Goal: Information Seeking & Learning: Check status

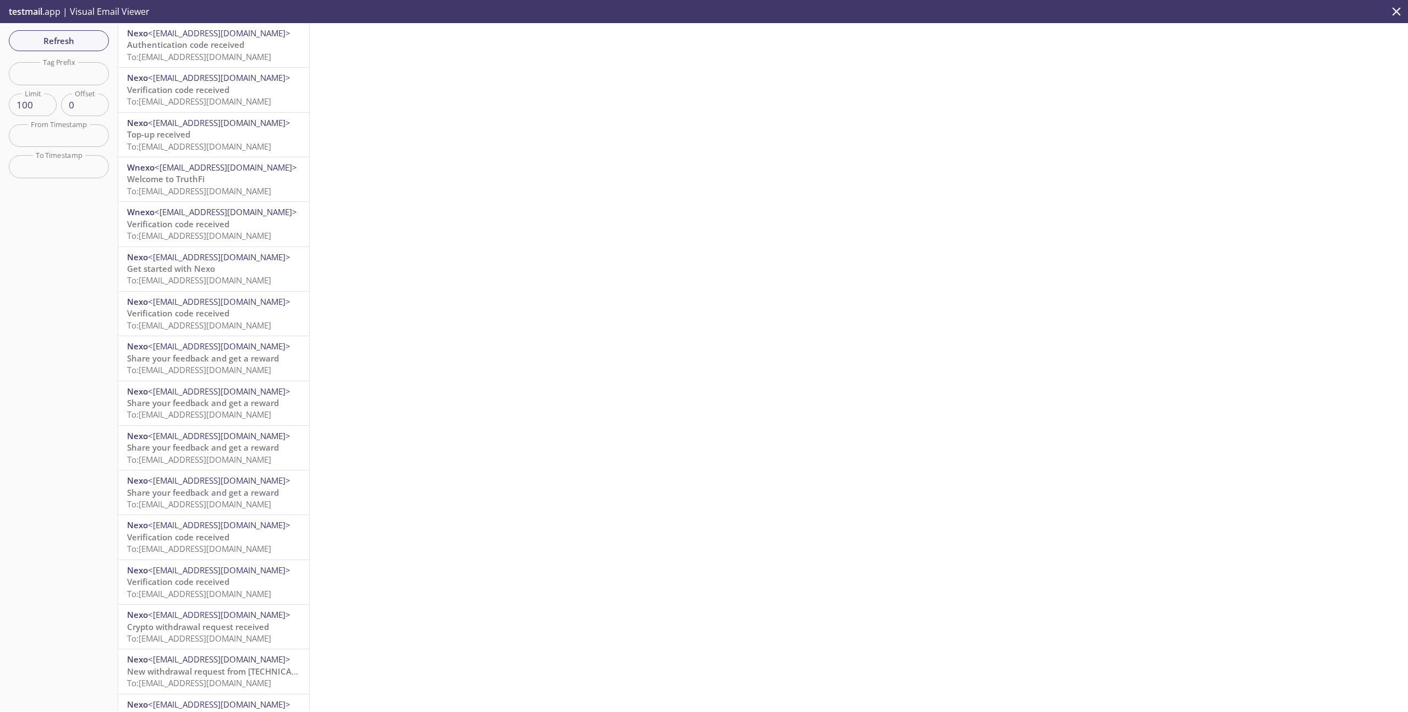
click at [238, 61] on span "To: [EMAIL_ADDRESS][DOMAIN_NAME]" at bounding box center [199, 56] width 144 height 11
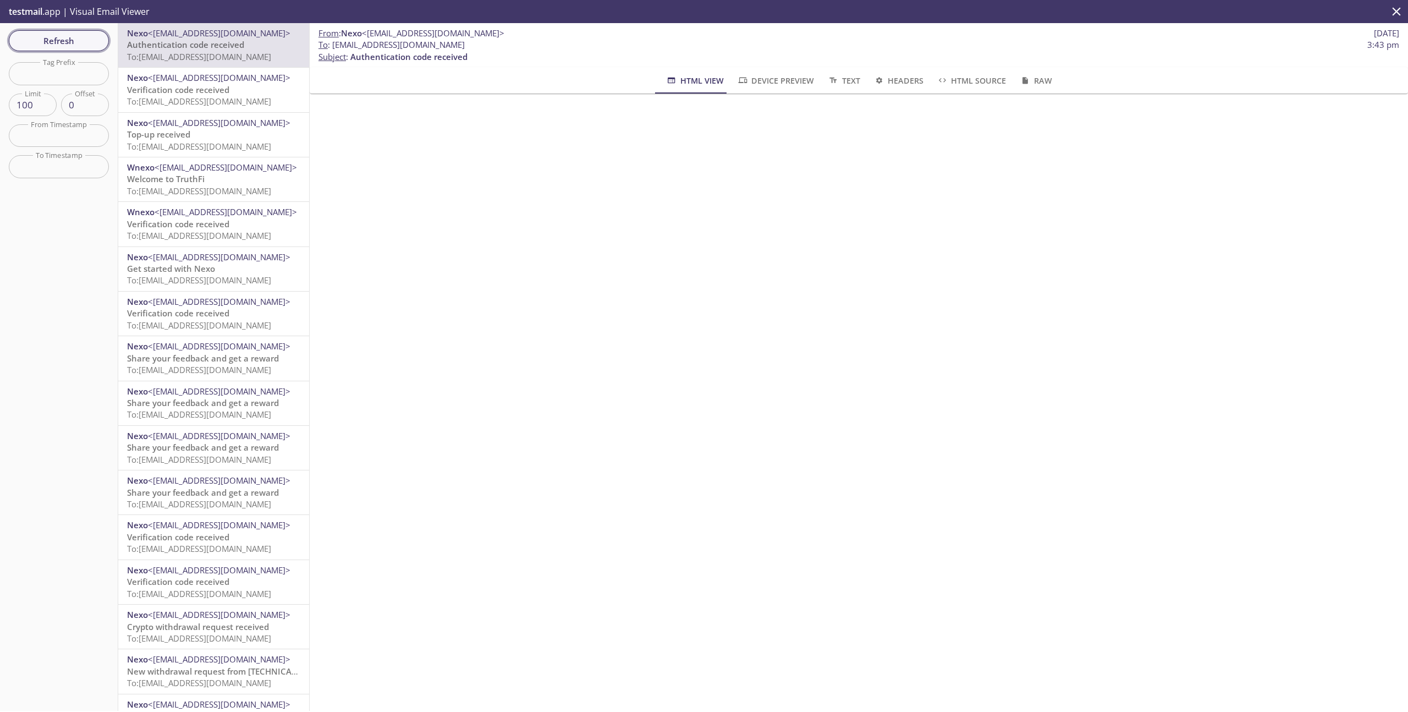
click at [50, 37] on span "Refresh" at bounding box center [59, 41] width 83 height 14
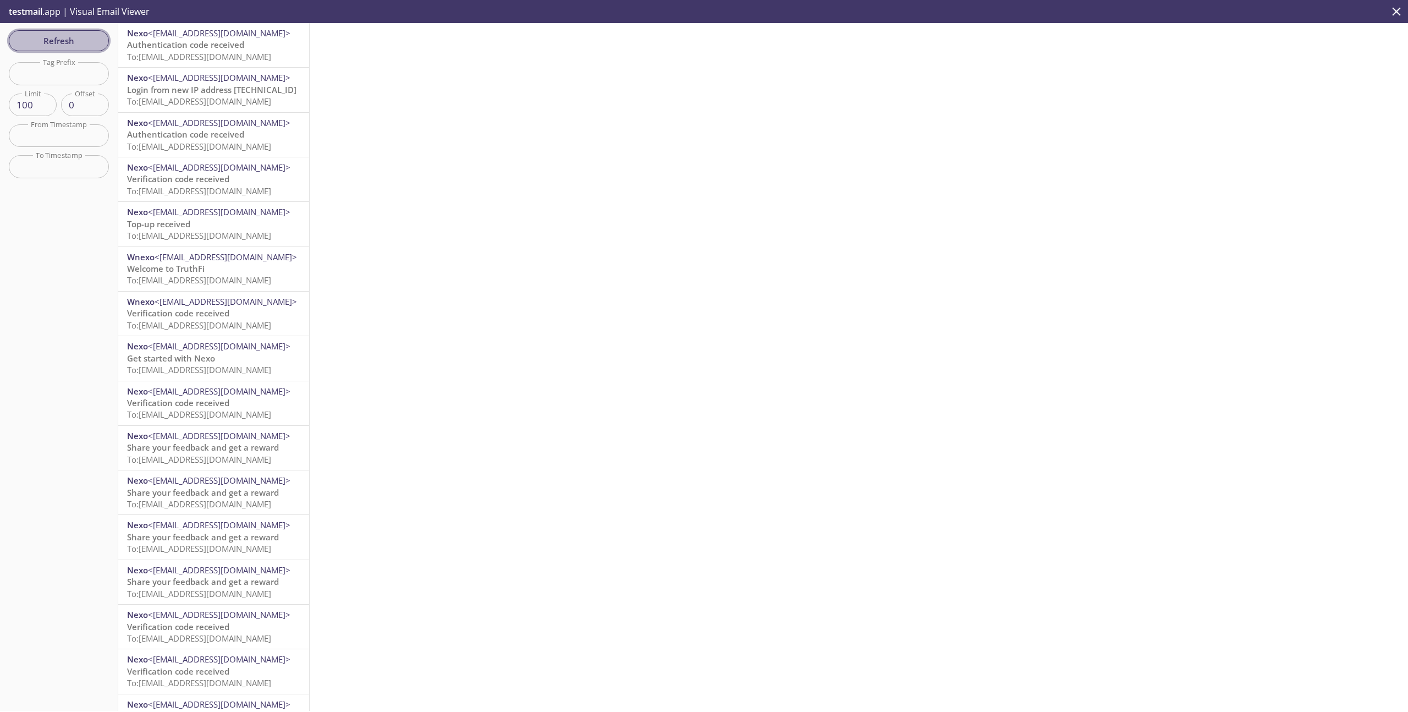
click at [58, 43] on span "Refresh" at bounding box center [59, 41] width 83 height 14
click at [223, 57] on span "To: [EMAIL_ADDRESS][DOMAIN_NAME]" at bounding box center [199, 56] width 144 height 11
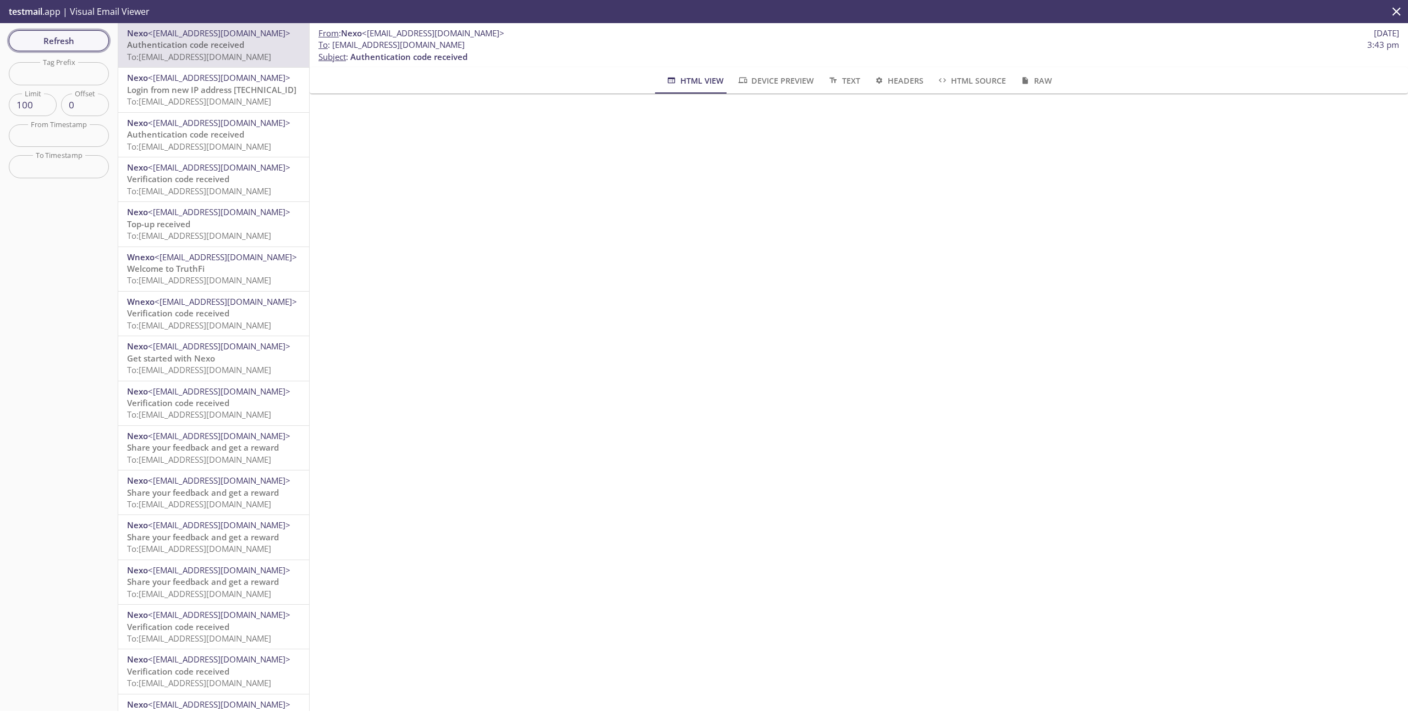
click at [80, 37] on span "Refresh" at bounding box center [59, 41] width 83 height 14
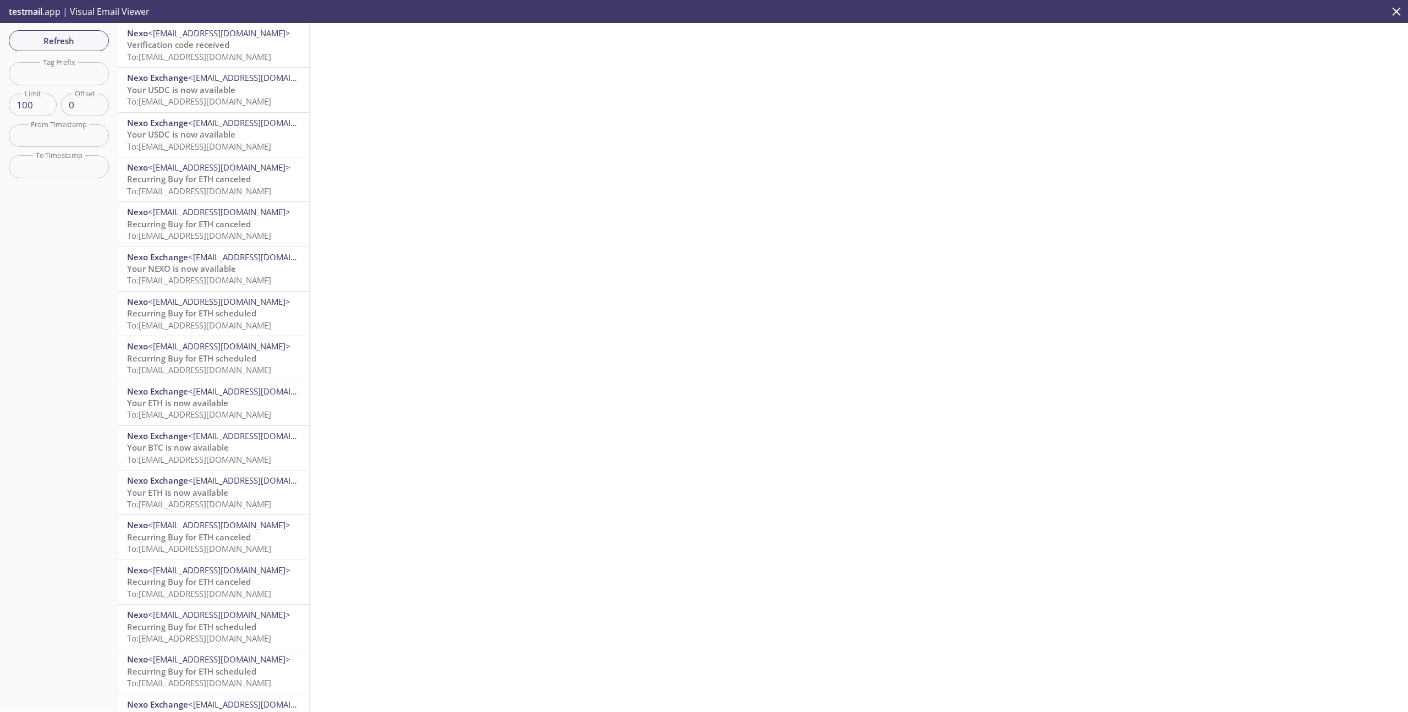
click at [208, 64] on div "Nexo <stg-noreply@nexo.com> Verification code received To: stagetests.nocash@in…" at bounding box center [213, 45] width 191 height 44
